Goal: Transaction & Acquisition: Purchase product/service

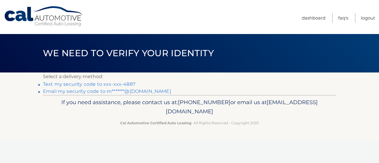
click at [120, 85] on link "Text my security code to xxx-xxx-4887" at bounding box center [89, 84] width 92 height 6
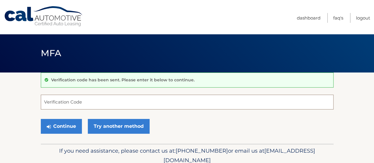
click at [106, 102] on input "Verification Code" at bounding box center [187, 102] width 293 height 15
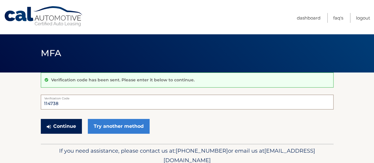
type input "114738"
click at [68, 125] on button "Continue" at bounding box center [61, 126] width 41 height 15
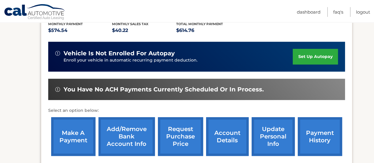
scroll to position [139, 0]
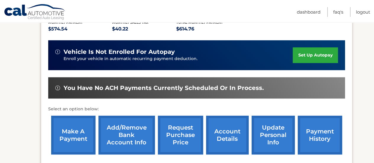
click at [85, 122] on link "make a payment" at bounding box center [73, 135] width 44 height 39
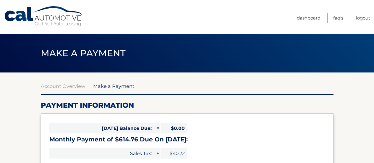
select select "NjM3OGQxNzktMjY5Mi00MzE2LTg3ODQtZjQxMGU5M2U5ZjNi"
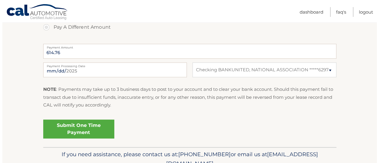
scroll to position [232, 0]
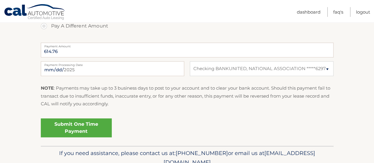
click at [83, 132] on link "Submit One Time Payment" at bounding box center [76, 127] width 71 height 19
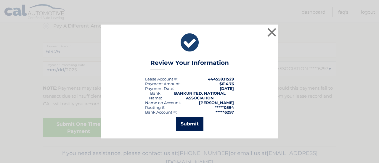
click at [185, 125] on button "Submit" at bounding box center [190, 124] width 28 height 14
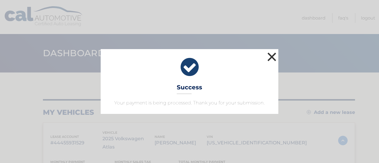
click at [272, 56] on button "×" at bounding box center [272, 57] width 12 height 12
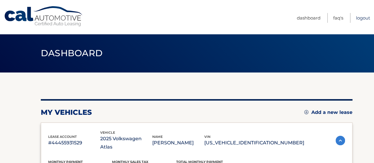
click at [362, 18] on link "Logout" at bounding box center [363, 18] width 14 height 10
